Goal: Information Seeking & Learning: Find specific fact

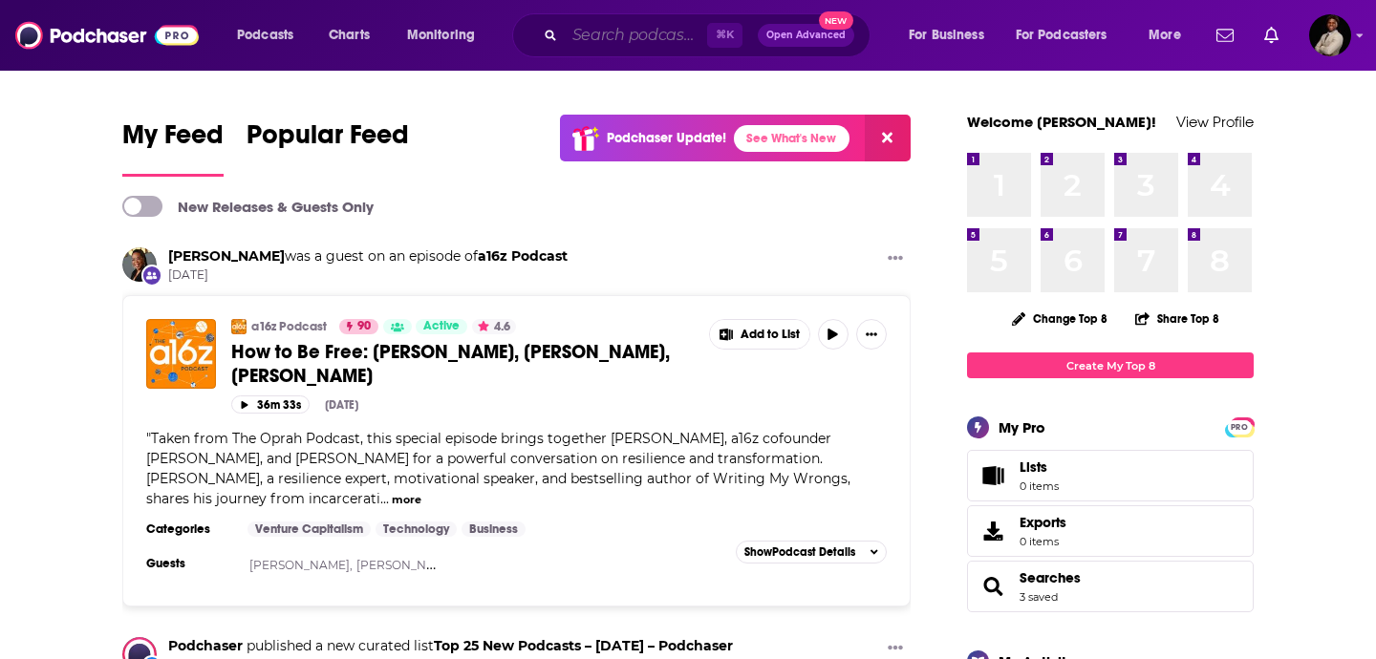
click at [653, 35] on input "Search podcasts, credits, & more..." at bounding box center [636, 35] width 142 height 31
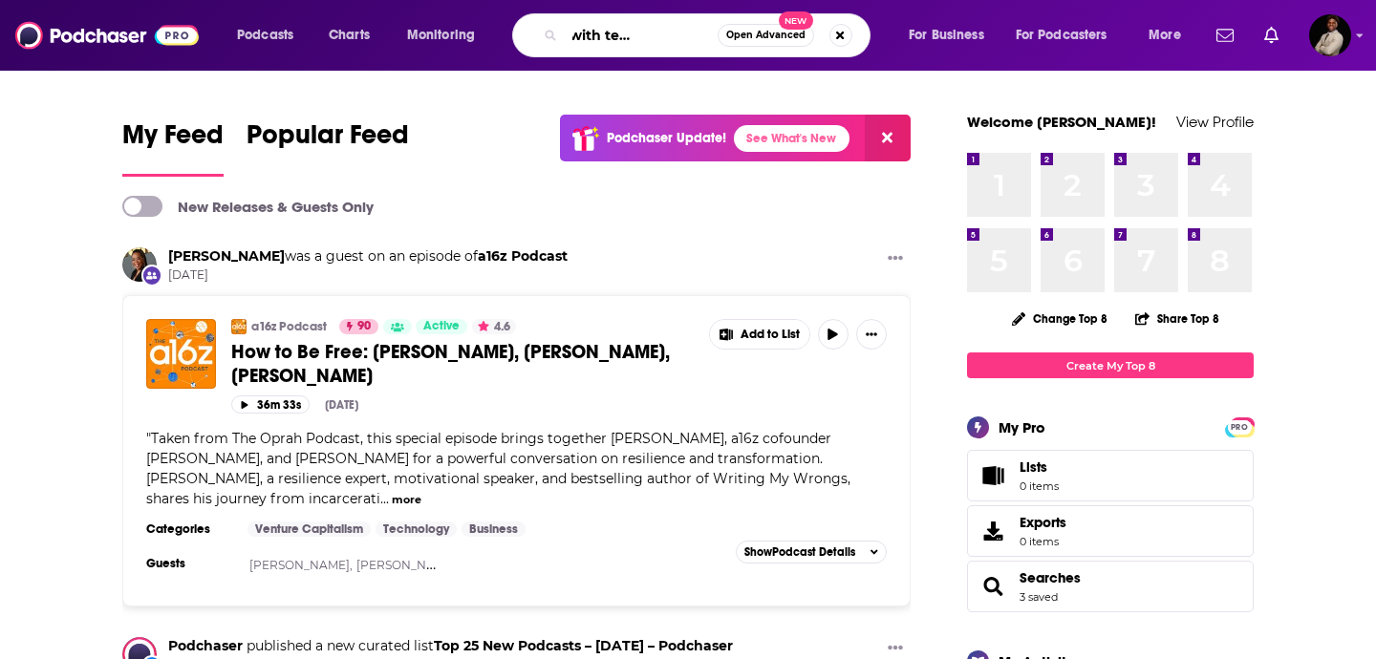
scroll to position [0, 88]
type input "what's up with tech [PERSON_NAME]"
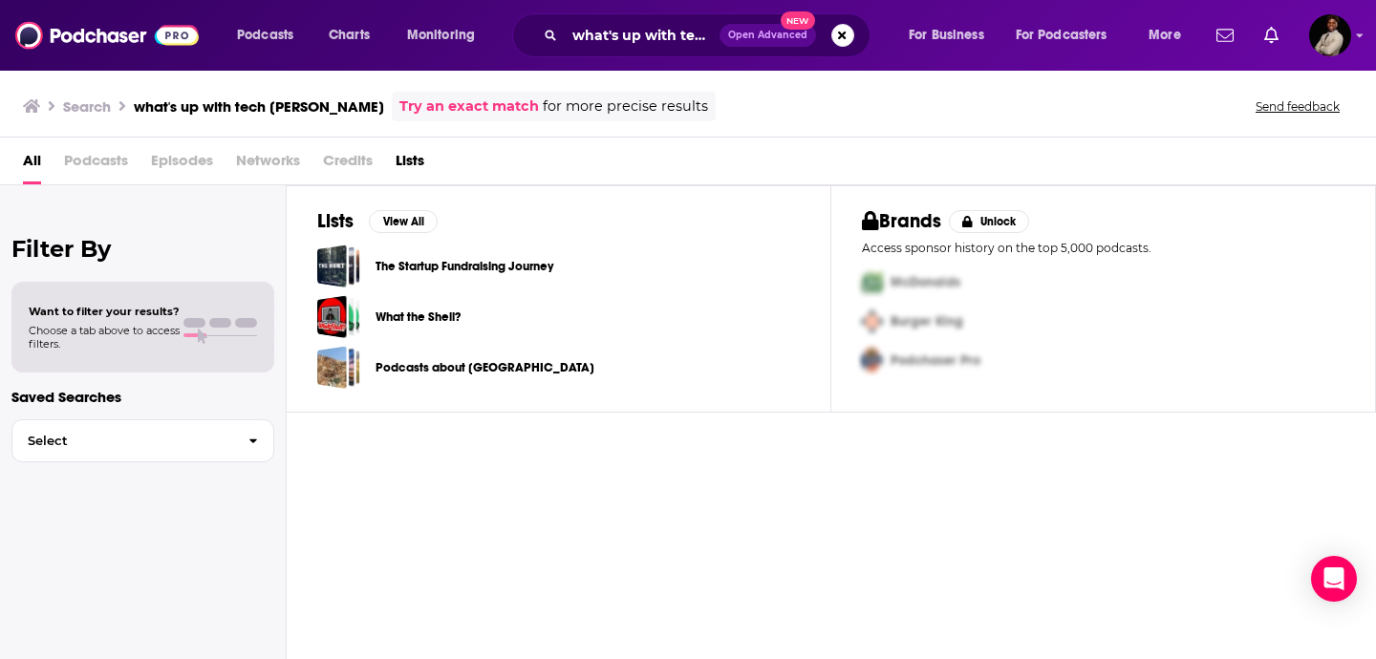
click at [89, 170] on span "Podcasts" at bounding box center [96, 164] width 64 height 39
click at [95, 163] on span "Podcasts" at bounding box center [96, 164] width 64 height 39
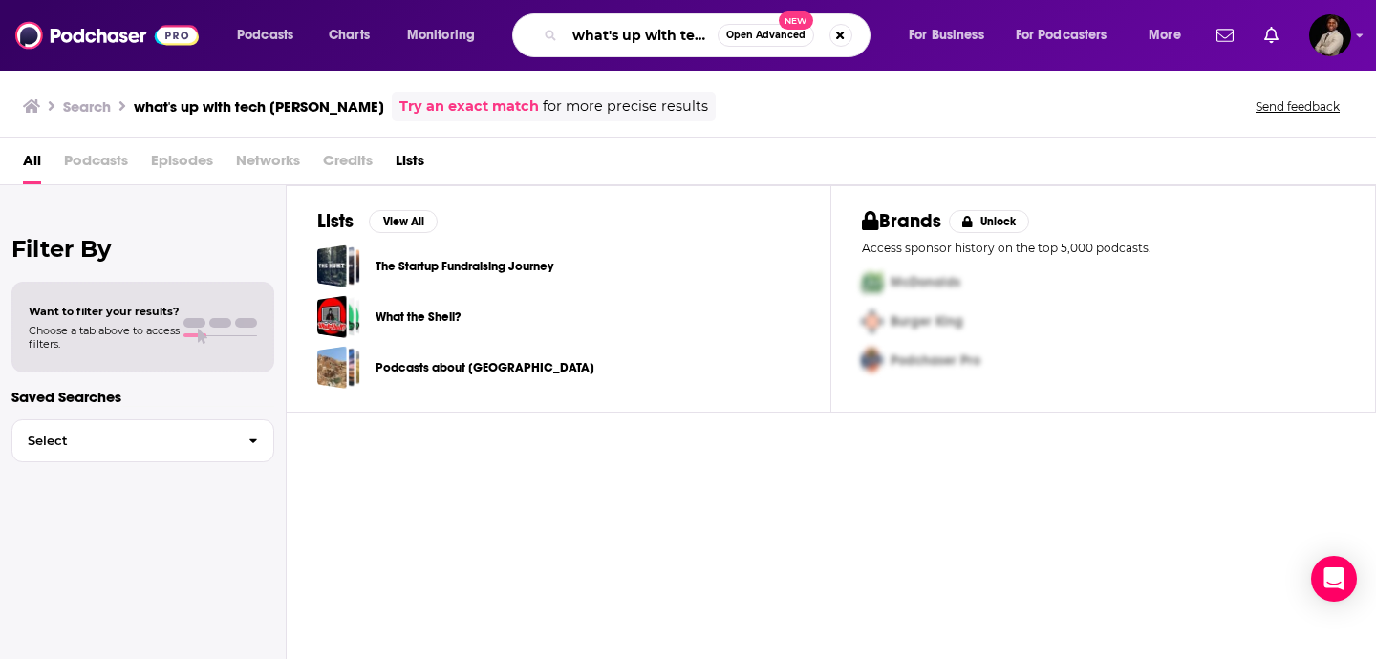
drag, startPoint x: 702, startPoint y: 44, endPoint x: 512, endPoint y: 40, distance: 190.2
click at [512, 40] on div "what's up with tech [PERSON_NAME] Open Advanced New" at bounding box center [691, 35] width 358 height 44
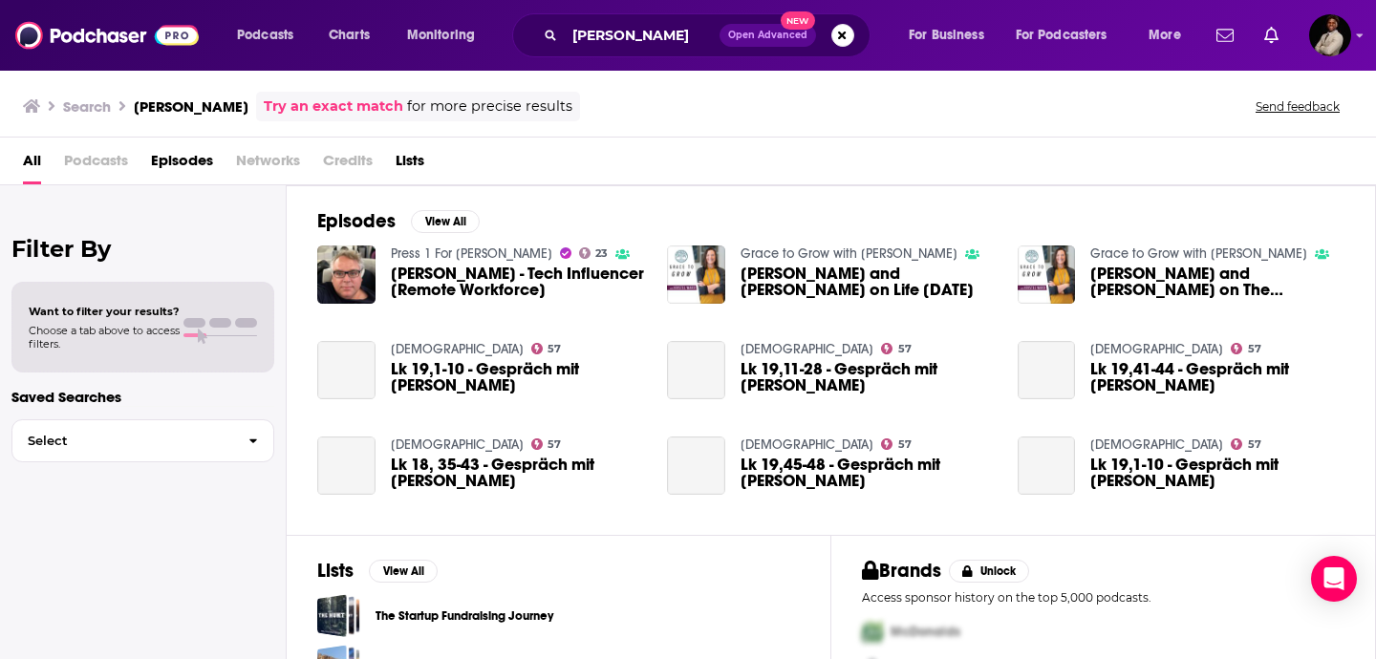
click at [118, 165] on span "Podcasts" at bounding box center [96, 164] width 64 height 39
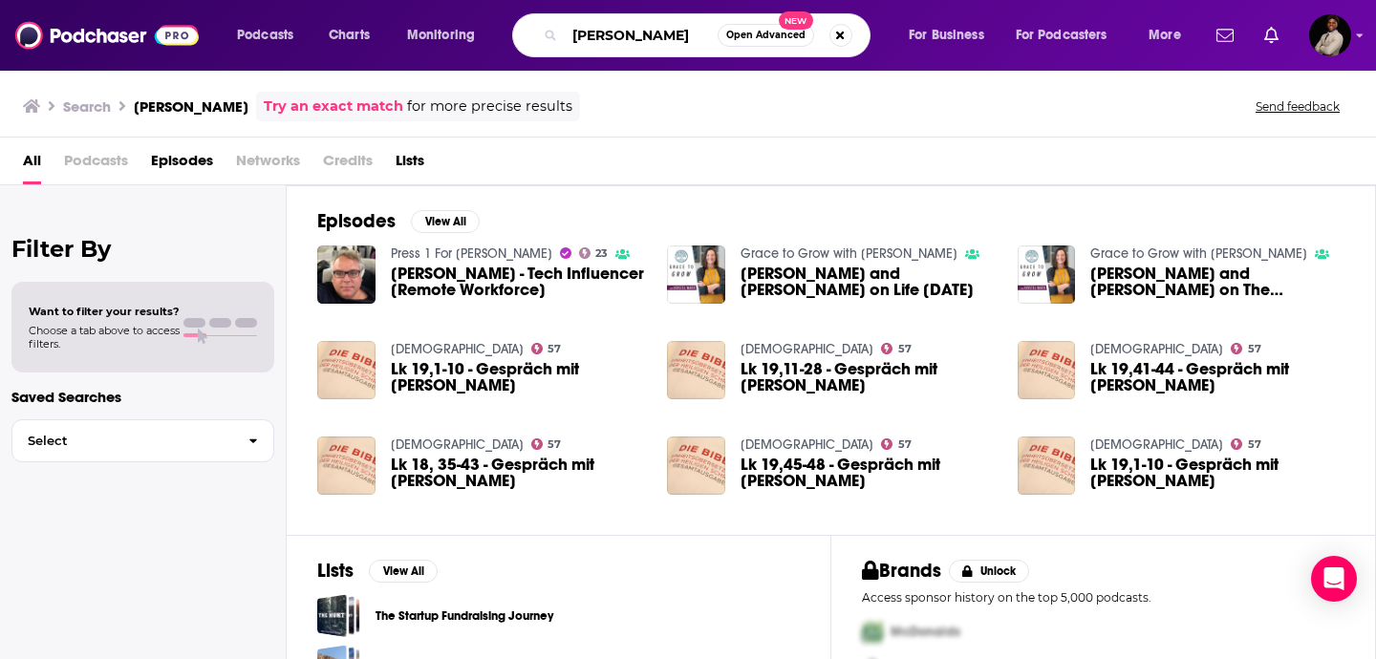
drag, startPoint x: 662, startPoint y: 40, endPoint x: 543, endPoint y: 38, distance: 119.5
click at [543, 38] on div "[PERSON_NAME] Open Advanced New" at bounding box center [691, 35] width 358 height 44
paste input "What's Up with Tech?"
type input ""What's Up with Tech?""
